Goal: Task Accomplishment & Management: Use online tool/utility

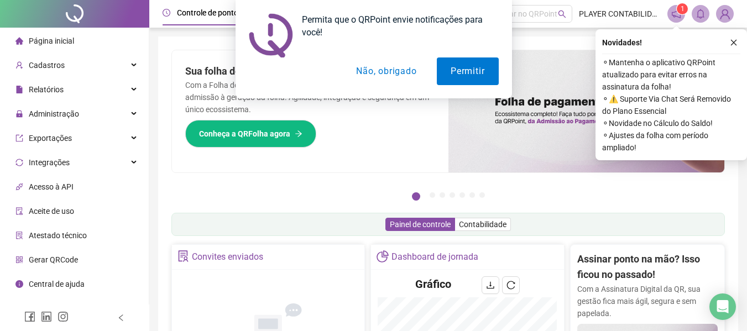
click at [54, 101] on ul "Página inicial Cadastros Relatórios Administração Exportações Integrações Acess…" at bounding box center [74, 175] width 149 height 294
click at [76, 88] on div "Permita que o QRPoint envie notificações para você! Permitir Não, obrigado" at bounding box center [373, 49] width 747 height 98
click at [86, 88] on div "Permita que o QRPoint envie notificações para você! Permitir Não, obrigado" at bounding box center [373, 49] width 747 height 98
click at [384, 68] on button "Não, obrigado" at bounding box center [386, 71] width 88 height 28
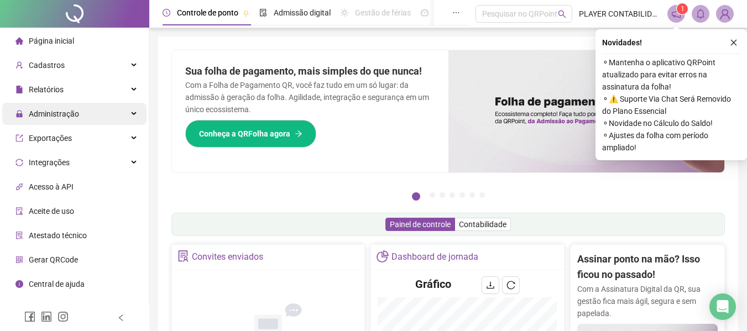
click at [65, 112] on span "Administração" at bounding box center [54, 113] width 50 height 9
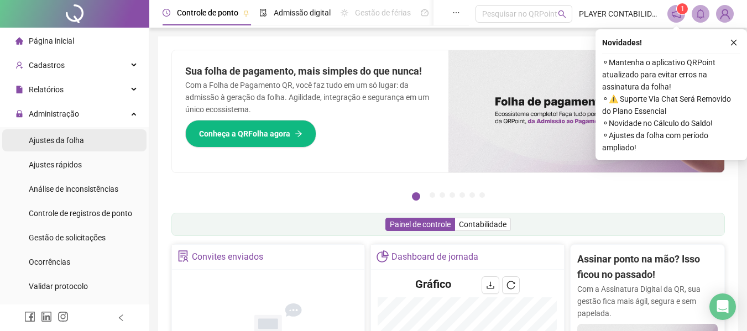
click at [59, 141] on span "Ajustes da folha" at bounding box center [56, 140] width 55 height 9
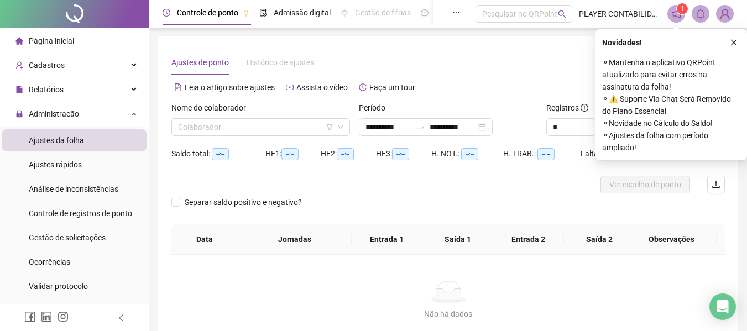
type input "**********"
click at [255, 119] on input "search" at bounding box center [255, 127] width 155 height 17
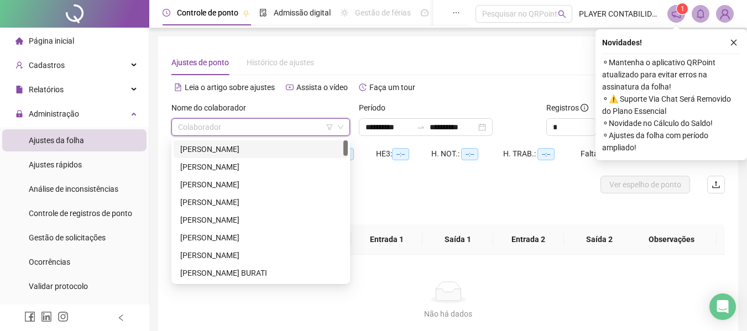
type input "*"
type input "**"
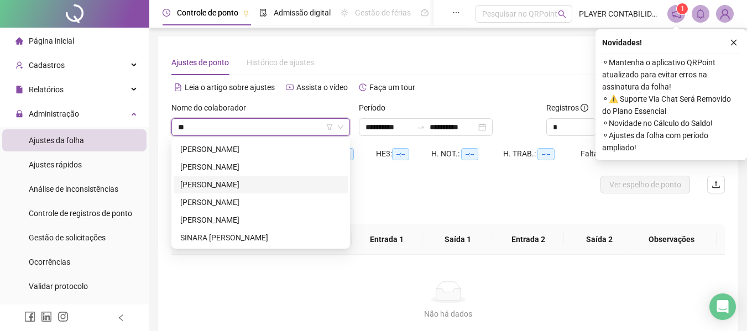
click at [244, 182] on div "[PERSON_NAME]" at bounding box center [260, 185] width 161 height 12
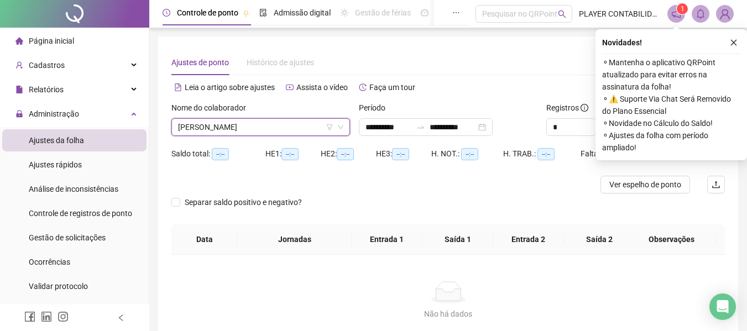
click at [740, 42] on div "Novidades ! ⚬ Mantenha o aplicativo QRPoint atualizado para evitar erros na ass…" at bounding box center [670, 94] width 151 height 131
click at [735, 42] on icon "close" at bounding box center [734, 43] width 8 height 8
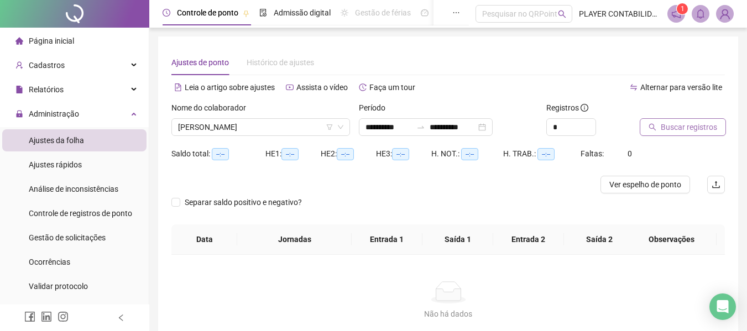
click at [690, 125] on span "Buscar registros" at bounding box center [689, 127] width 56 height 12
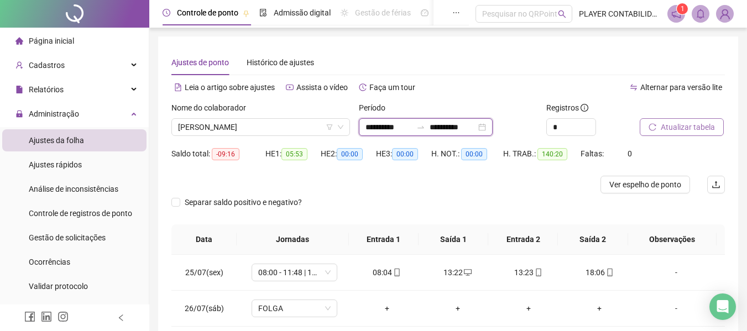
click at [476, 129] on input "**********" at bounding box center [453, 127] width 46 height 12
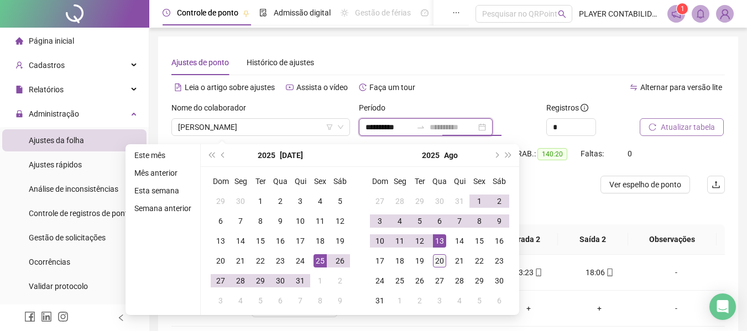
type input "**********"
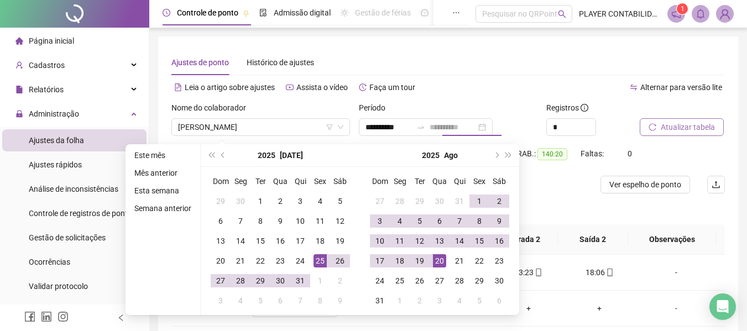
click at [435, 263] on div "20" at bounding box center [439, 260] width 13 height 13
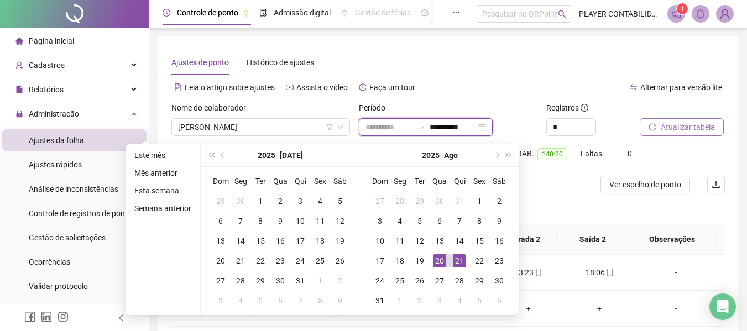
type input "**********"
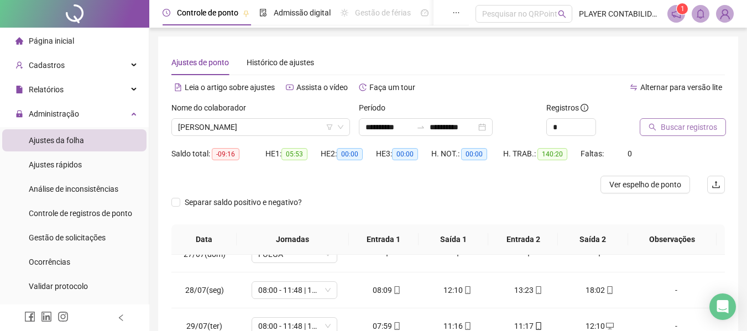
click at [693, 127] on span "Buscar registros" at bounding box center [689, 127] width 56 height 12
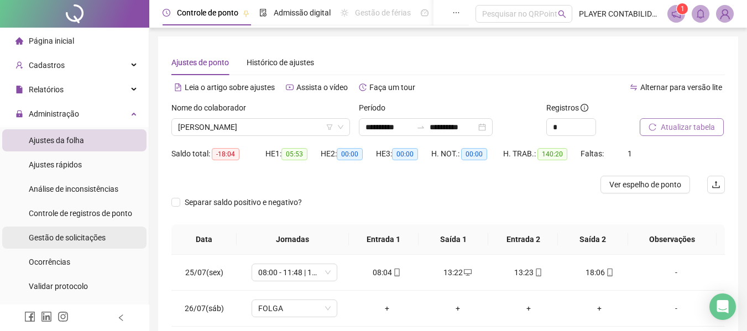
click at [69, 233] on span "Gestão de solicitações" at bounding box center [67, 237] width 77 height 9
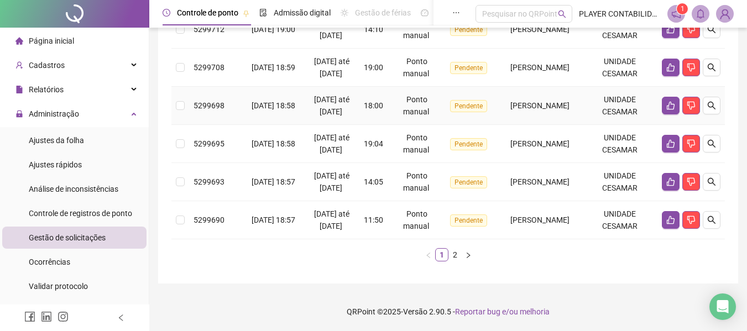
scroll to position [517, 0]
click at [453, 259] on link "2" at bounding box center [455, 255] width 12 height 12
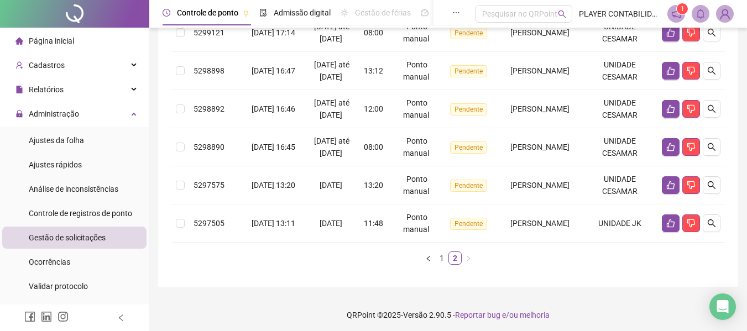
scroll to position [369, 0]
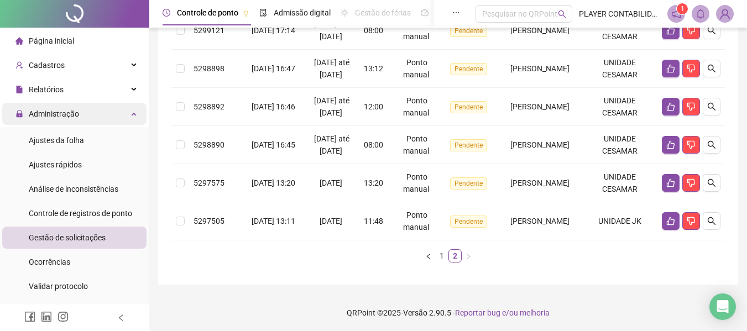
click at [80, 118] on div "Administração" at bounding box center [74, 114] width 144 height 22
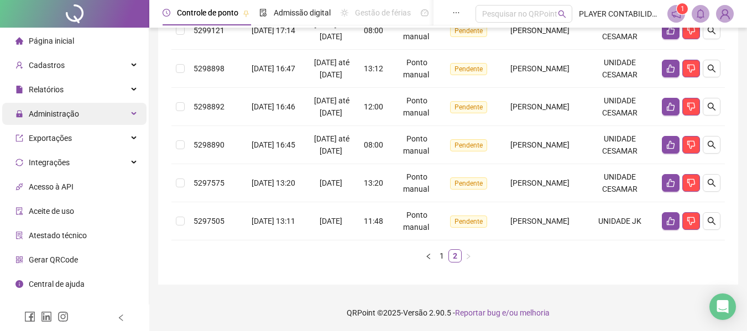
click at [86, 107] on div "Administração" at bounding box center [74, 114] width 144 height 22
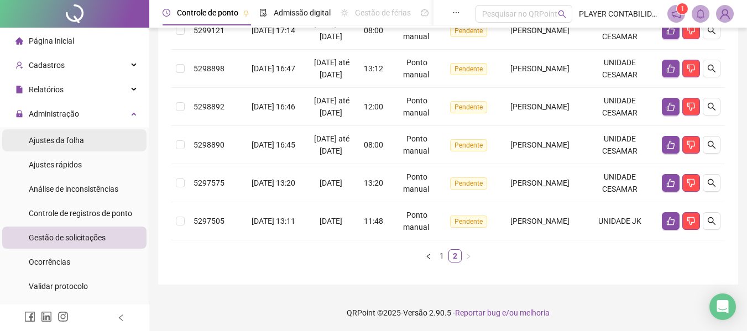
click at [61, 132] on div "Ajustes da folha" at bounding box center [56, 140] width 55 height 22
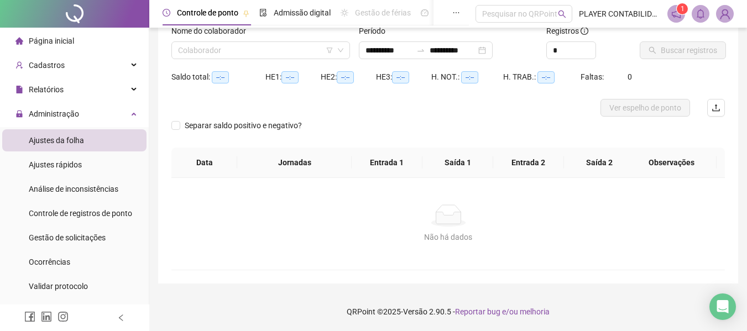
scroll to position [77, 0]
type input "**********"
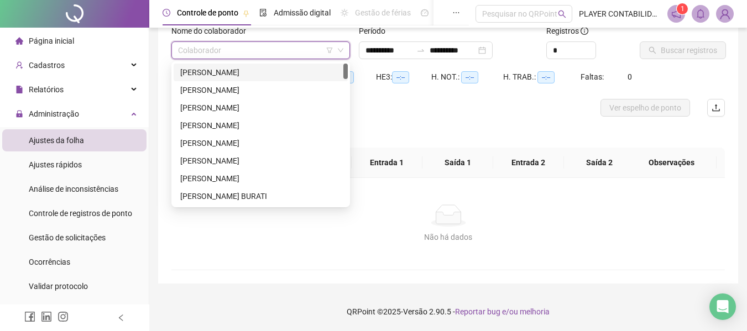
click at [253, 54] on input "search" at bounding box center [255, 50] width 155 height 17
click at [259, 50] on input "search" at bounding box center [255, 50] width 155 height 17
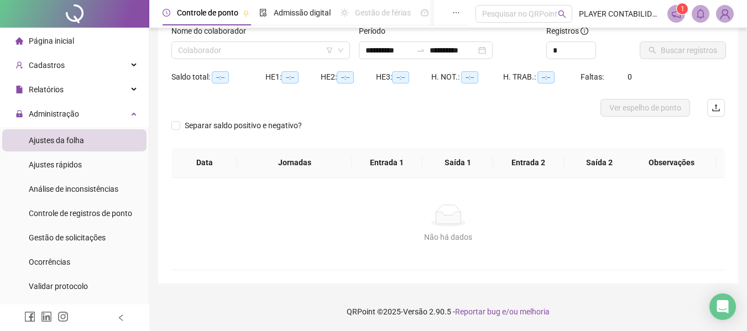
click at [609, 171] on th "Saída 2" at bounding box center [599, 163] width 71 height 30
